Goal: Information Seeking & Learning: Learn about a topic

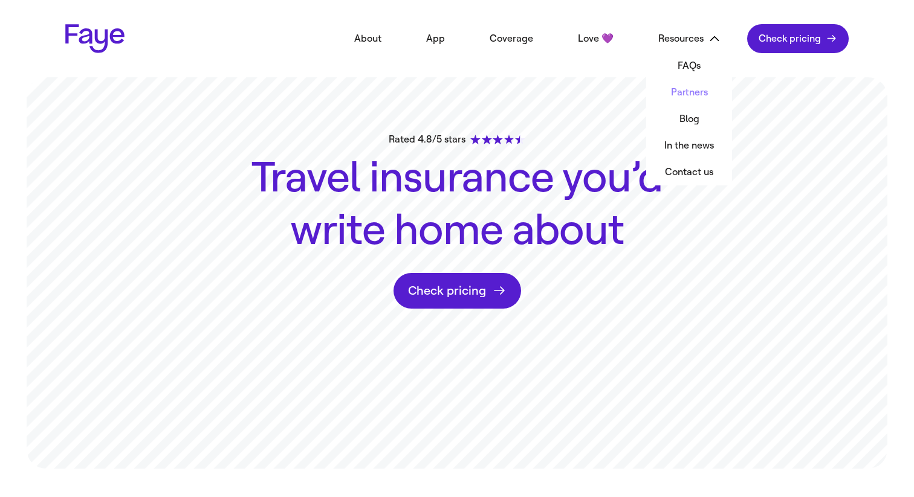
click at [699, 94] on link "Partners" at bounding box center [689, 92] width 86 height 27
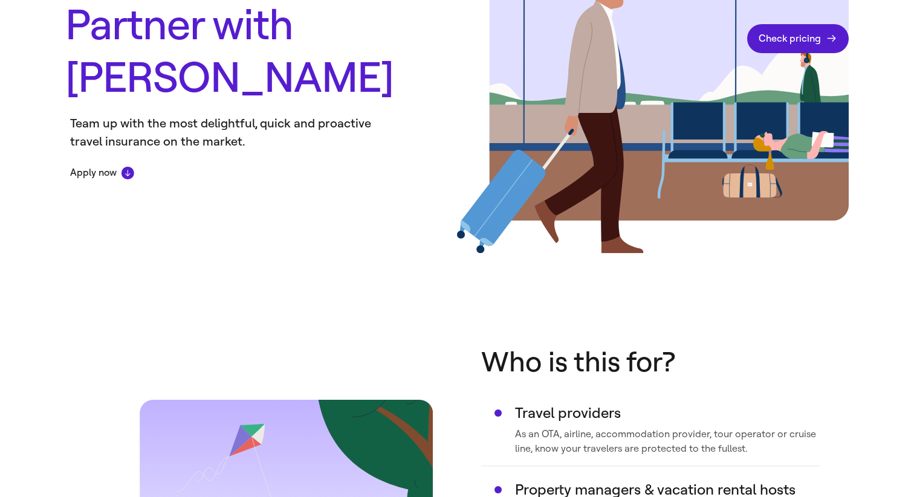
scroll to position [368, 0]
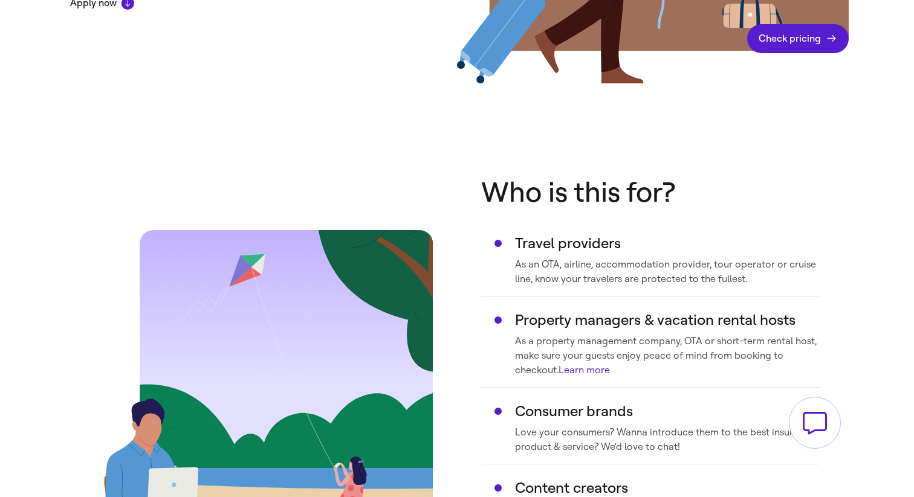
click at [588, 367] on link "Learn more" at bounding box center [584, 369] width 51 height 11
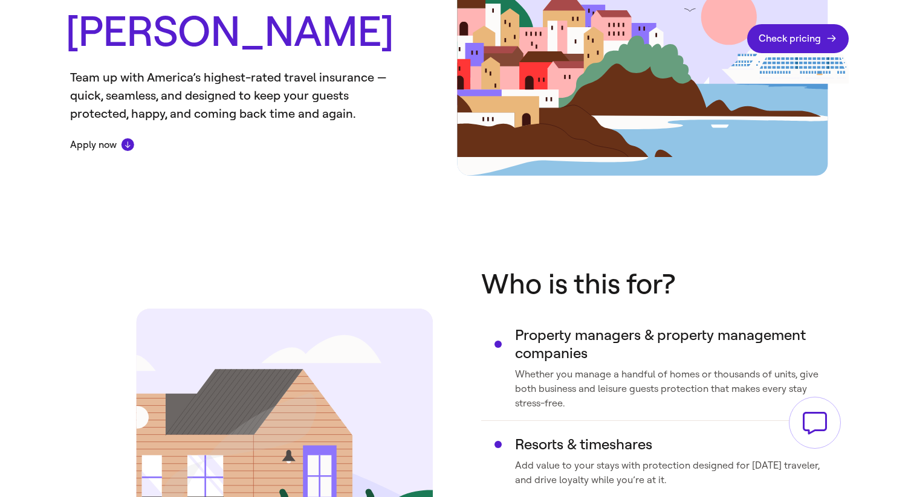
scroll to position [271, 0]
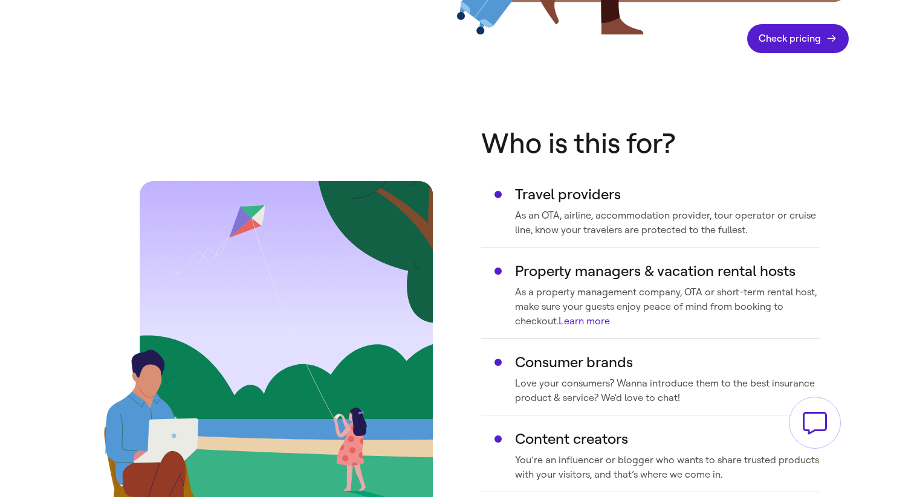
scroll to position [625, 0]
